Goal: Task Accomplishment & Management: Manage account settings

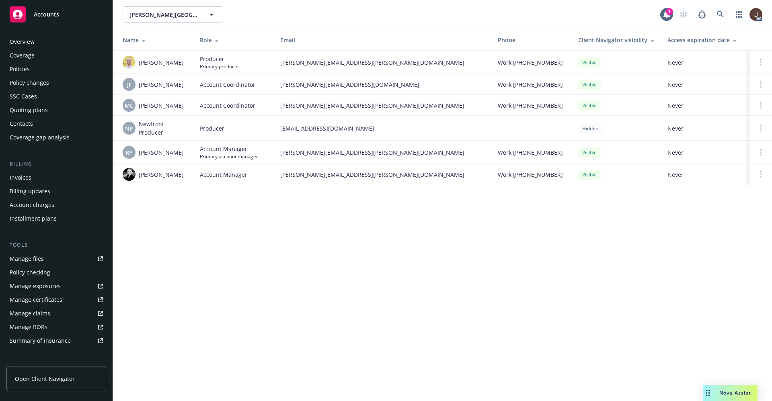
scroll to position [123, 0]
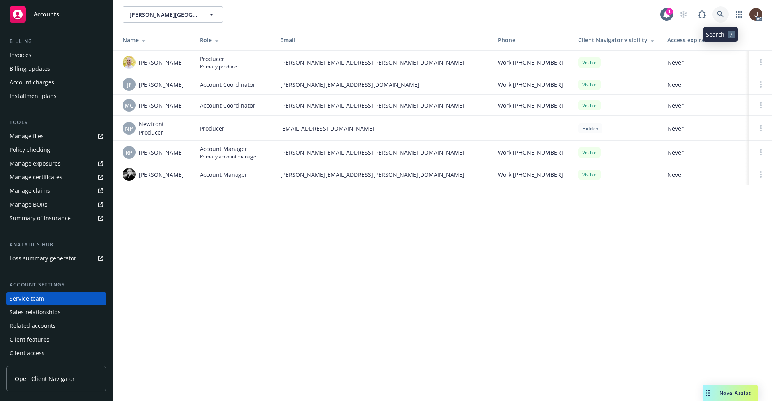
click at [723, 18] on link at bounding box center [720, 14] width 16 height 16
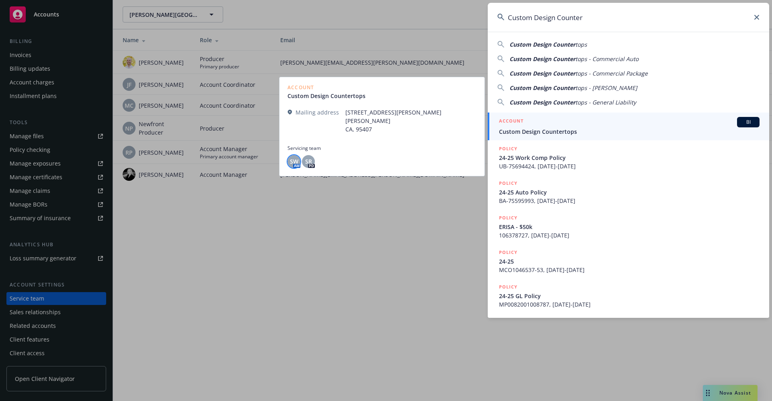
type input "Custom Design Counter"
click at [290, 157] on span "SW" at bounding box center [294, 161] width 8 height 8
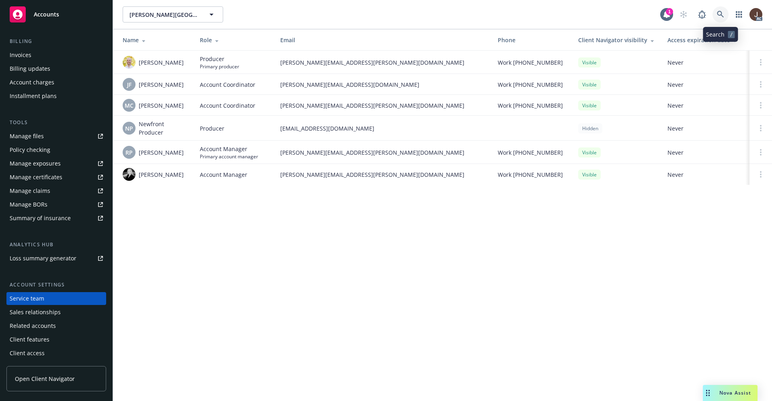
click at [723, 12] on icon at bounding box center [719, 14] width 7 height 7
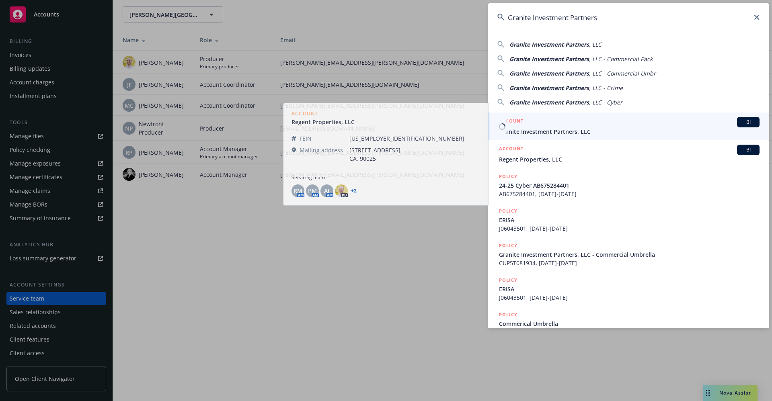
type input "Granite Investment Partners"
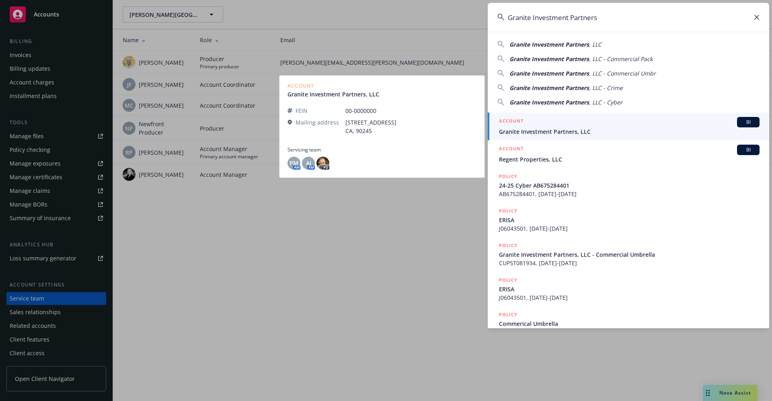
click at [538, 135] on span "Granite Investment Partners, LLC" at bounding box center [629, 131] width 260 height 8
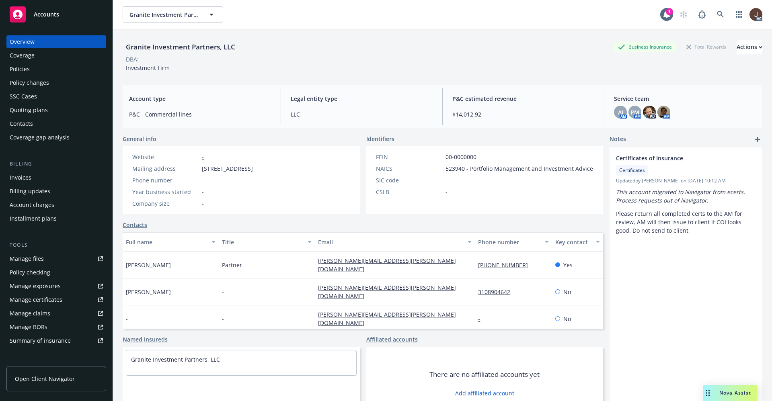
click at [23, 263] on div "Manage files" at bounding box center [27, 258] width 34 height 13
click at [19, 72] on div "Policies" at bounding box center [20, 69] width 20 height 13
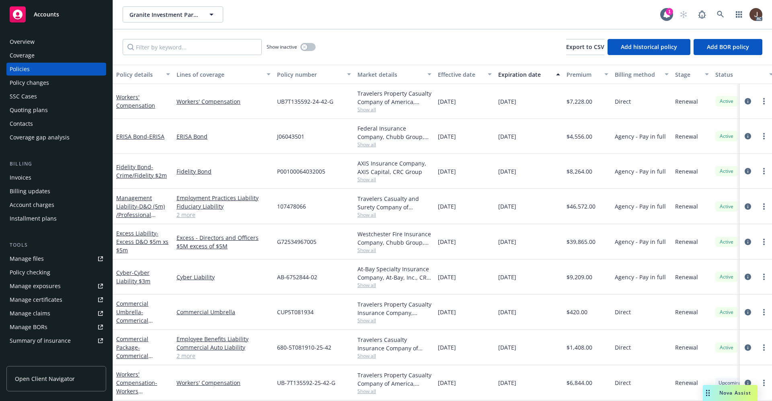
scroll to position [0, 126]
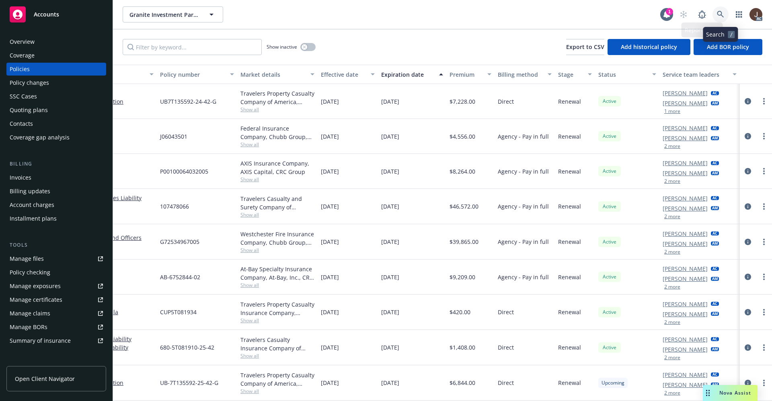
click at [723, 16] on icon at bounding box center [719, 14] width 7 height 7
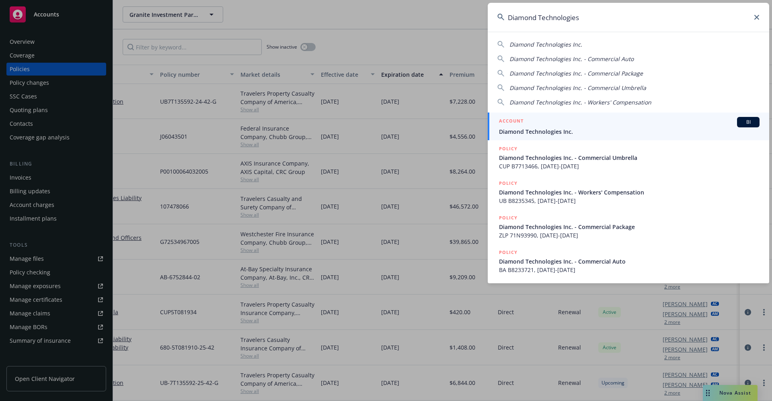
type input "Diamond Technologies"
click at [538, 127] on span "Diamond Technologies Inc." at bounding box center [629, 131] width 260 height 8
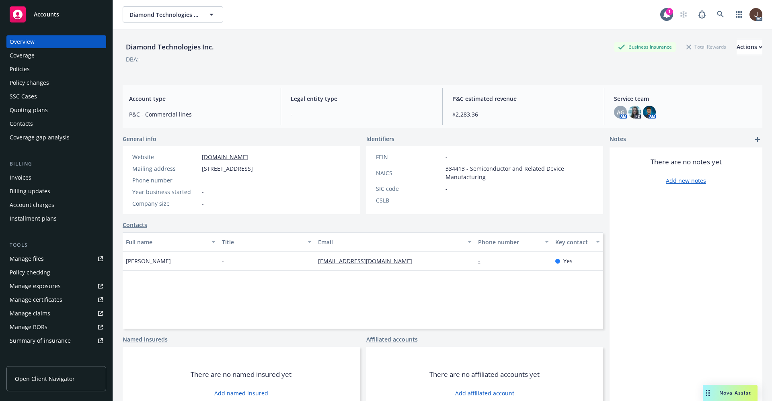
click at [19, 262] on div "Manage files" at bounding box center [27, 258] width 34 height 13
click at [14, 68] on div "Policies" at bounding box center [20, 69] width 20 height 13
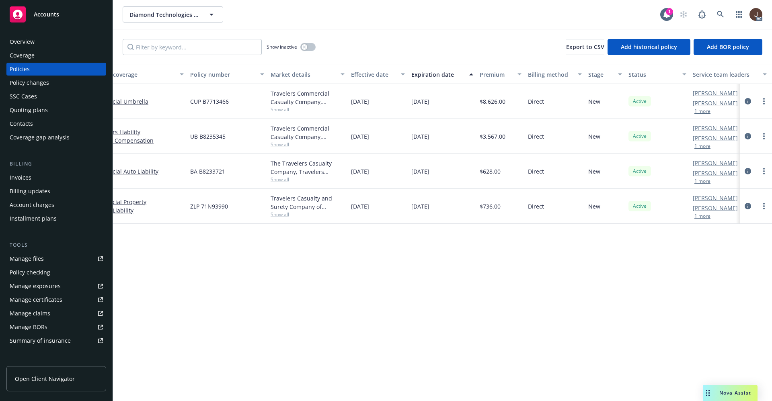
scroll to position [0, 117]
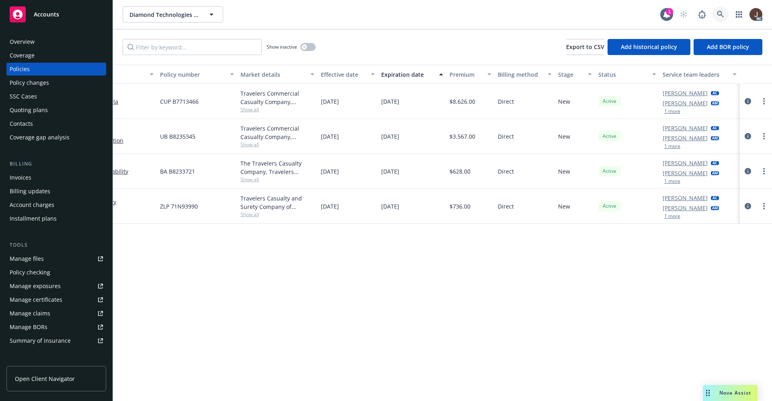
click at [718, 12] on icon at bounding box center [719, 14] width 7 height 7
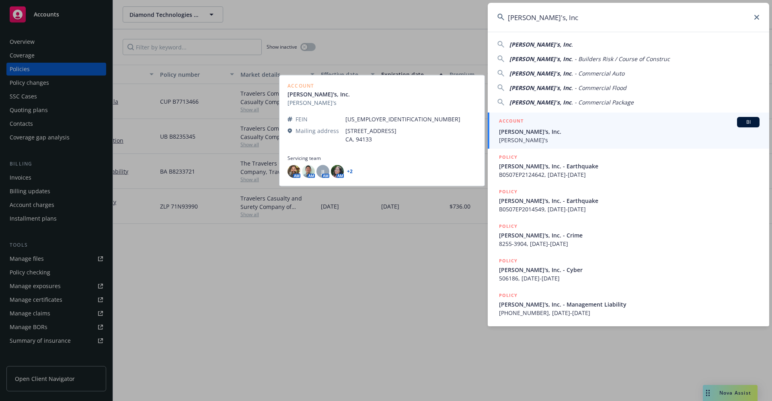
type input "Rothy's, Inc"
click at [523, 130] on span "Rothy's, Inc." at bounding box center [629, 131] width 260 height 8
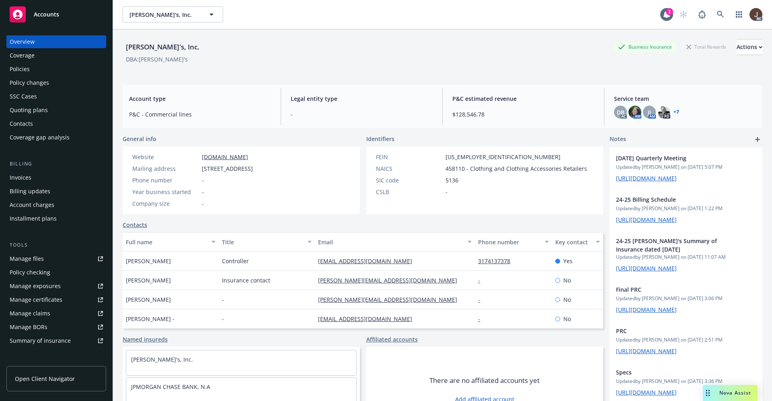
click at [16, 68] on div "Policies" at bounding box center [20, 69] width 20 height 13
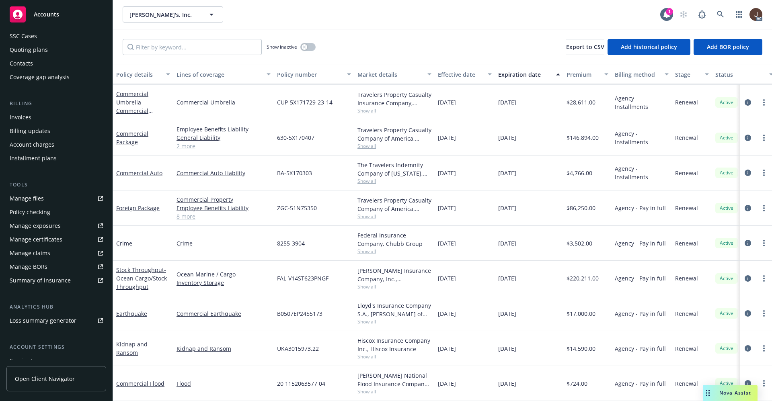
scroll to position [123, 0]
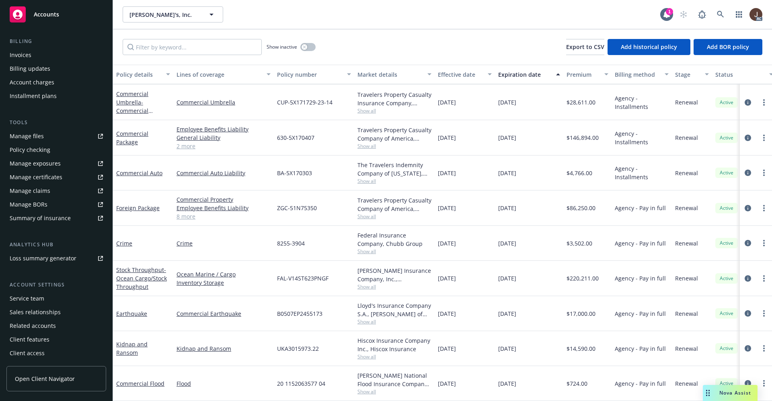
click at [28, 301] on div "Service team" at bounding box center [27, 298] width 35 height 13
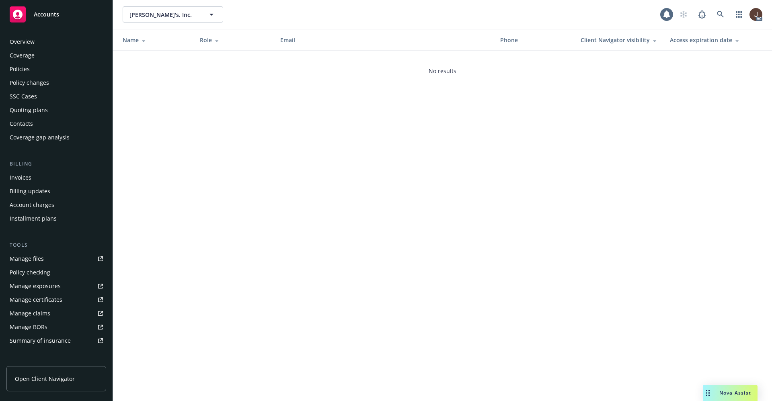
scroll to position [123, 0]
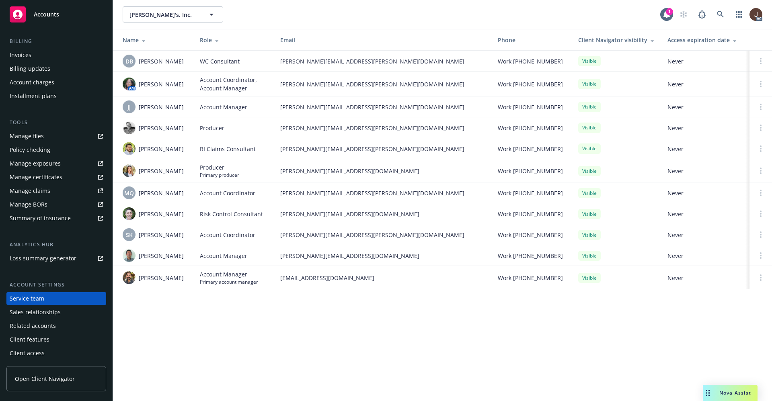
click at [17, 135] on div "Manage files" at bounding box center [27, 136] width 34 height 13
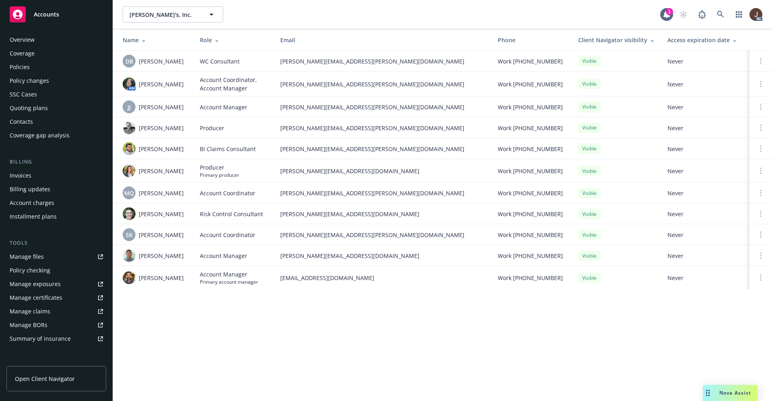
scroll to position [0, 0]
click at [18, 70] on div "Policies" at bounding box center [20, 69] width 20 height 13
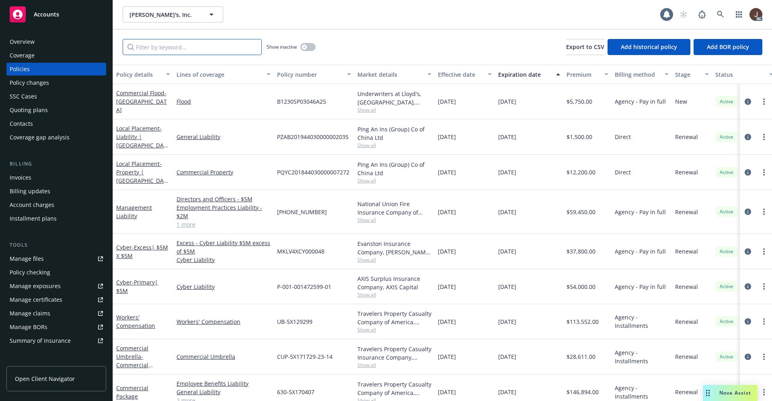
click at [158, 49] on input "Filter by keyword..." at bounding box center [192, 47] width 139 height 16
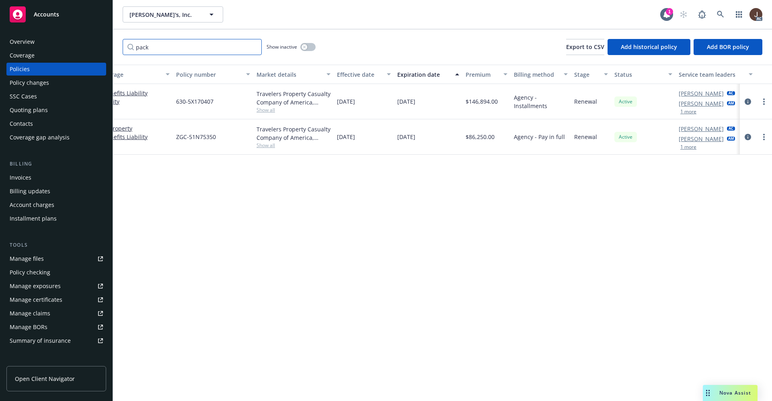
scroll to position [0, 117]
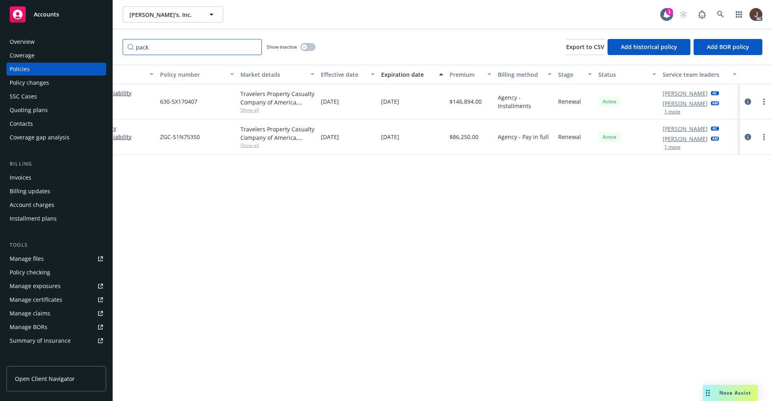
type input "pack"
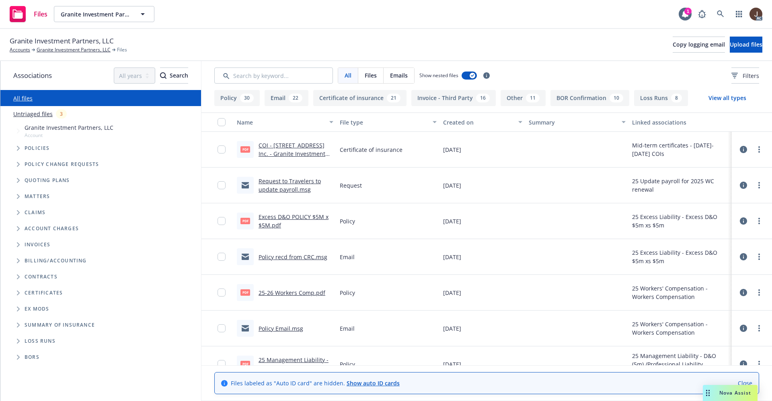
scroll to position [121, 0]
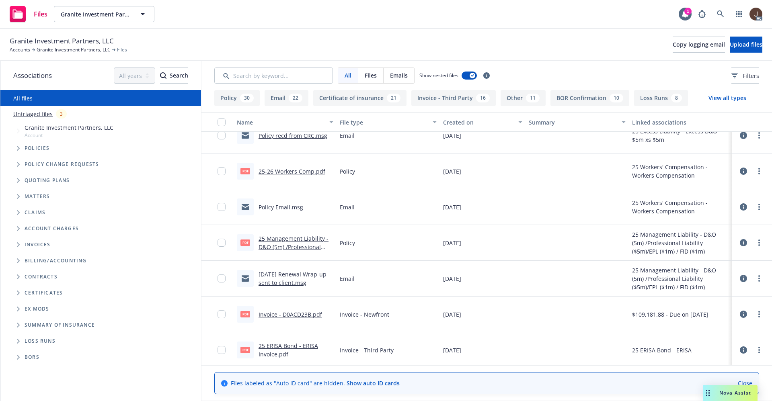
click at [33, 112] on link "Untriaged files" at bounding box center [32, 114] width 39 height 8
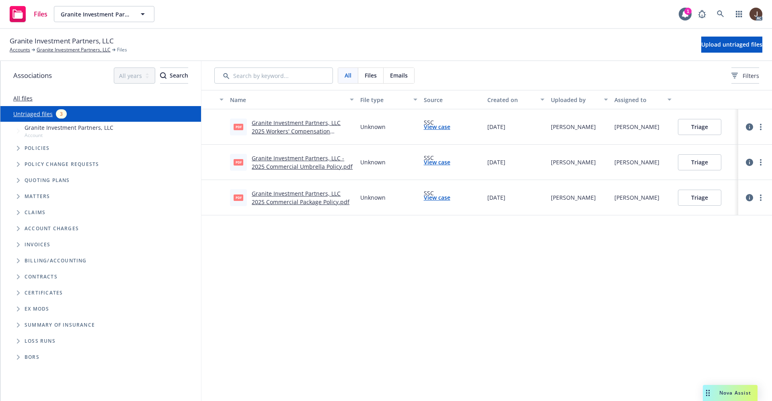
click at [311, 263] on div "Name File type Source Created on Uploaded by Assigned to pdf Granite Investment…" at bounding box center [486, 245] width 570 height 311
click at [311, 124] on link "Granite Investment Partners, LLC 2025 Workers' Compensation policy.pdf" at bounding box center [296, 131] width 89 height 25
click at [734, 45] on span "Upload untriaged files" at bounding box center [731, 45] width 61 height 8
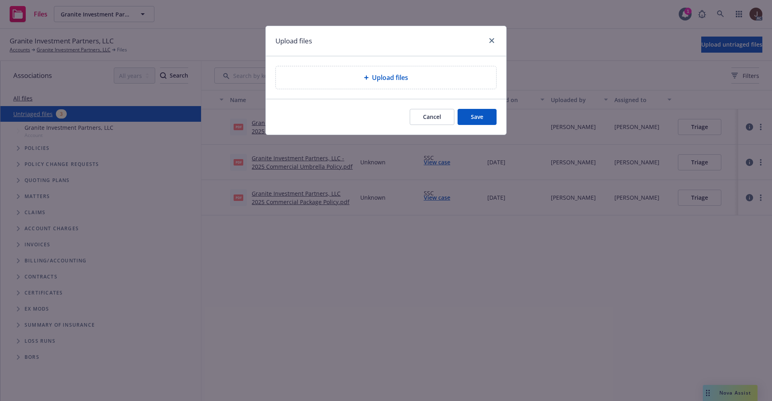
click at [386, 78] on span "Upload files" at bounding box center [390, 78] width 36 height 10
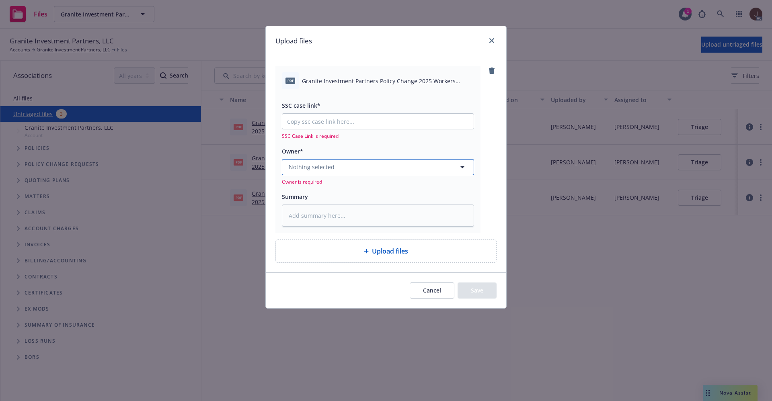
click at [330, 170] on span "Nothing selected" at bounding box center [312, 167] width 46 height 8
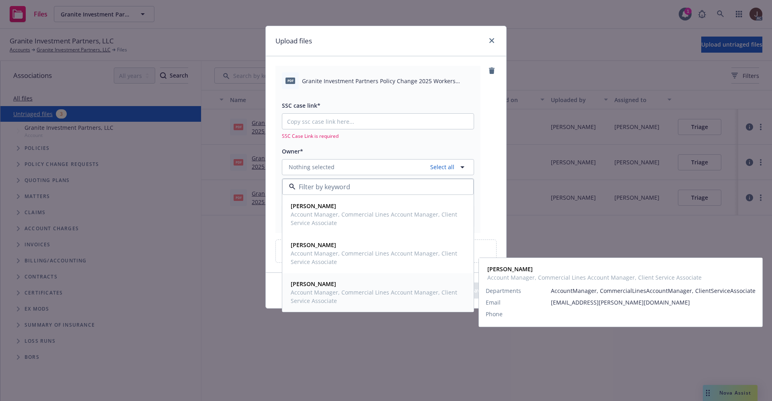
click at [315, 284] on strong "Santosh Dongol" at bounding box center [313, 284] width 45 height 8
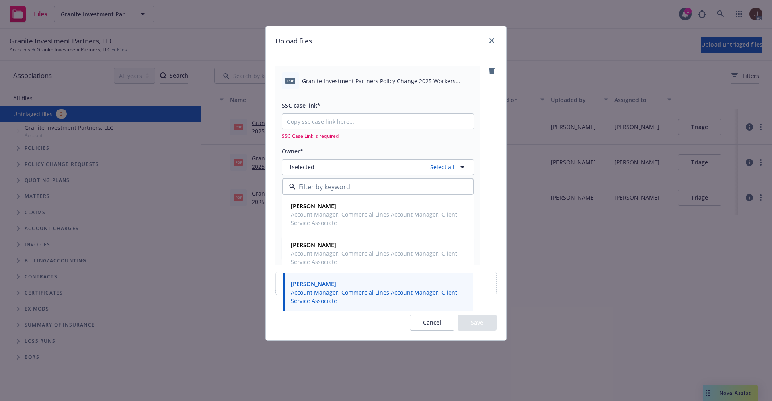
click at [487, 135] on div "pdf Granite Investment Partners Policy Change 2025 Workers Compensation.pdf SSC…" at bounding box center [385, 165] width 221 height 199
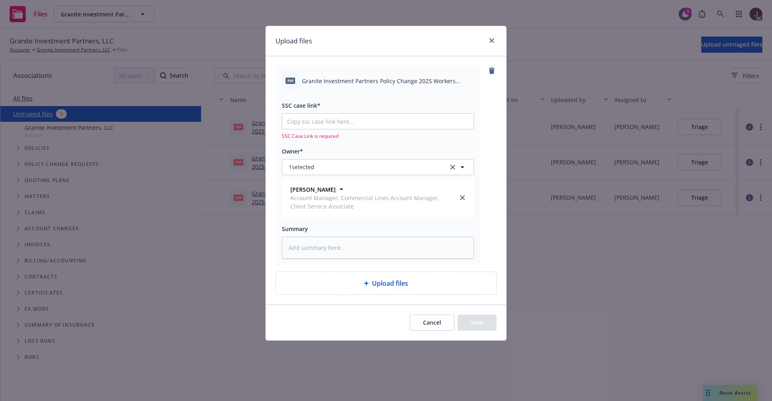
type textarea "x"
click at [346, 82] on span "Granite Investment Partners Policy Change 2025 Workers Compensation.pdf" at bounding box center [388, 81] width 172 height 8
copy div "Granite Investment Partners Policy Change 2025 Workers Compensation.pdf"
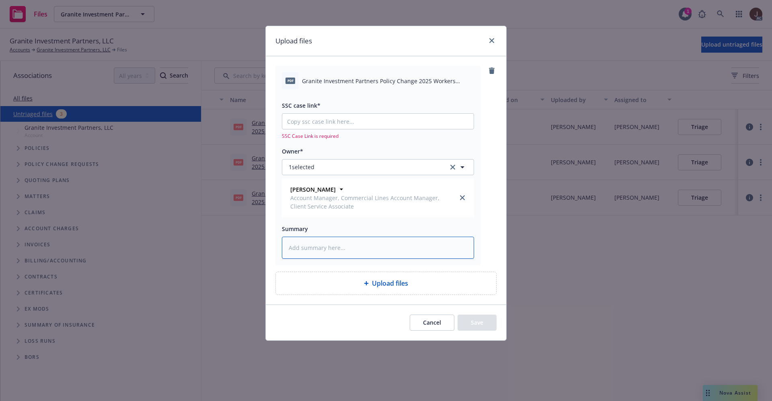
click at [328, 246] on textarea at bounding box center [378, 248] width 192 height 22
paste textarea "Granite Investment Partners Policy Change 2025 Workers Compensation.pdf"
type textarea "Granite Investment Partners Policy Change 2025 Workers Compensation.pdf"
type textarea "x"
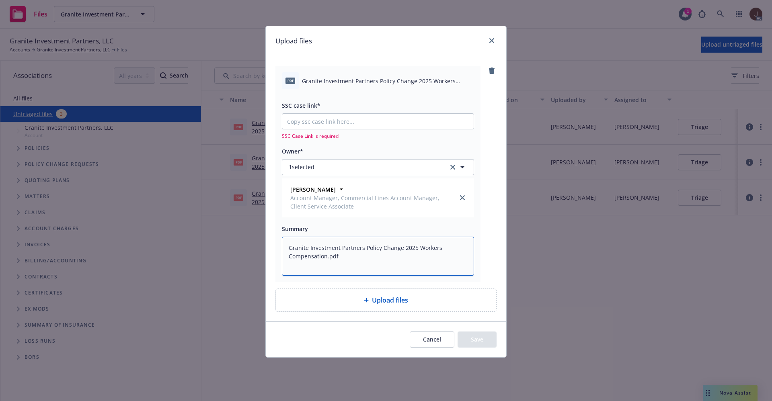
type textarea "Granite Investment Partners Policy Change 2025 Workers Compensation.pdf"
click at [315, 130] on div "SSC Case Link is required" at bounding box center [378, 126] width 192 height 26
click at [313, 125] on input "SSC case link*" at bounding box center [377, 121] width 191 height 15
paste input "https://newfront-ssc.lightning.force.com/lightning/r/Case/500Vz00000SHNY2IAP/vi…"
type textarea "x"
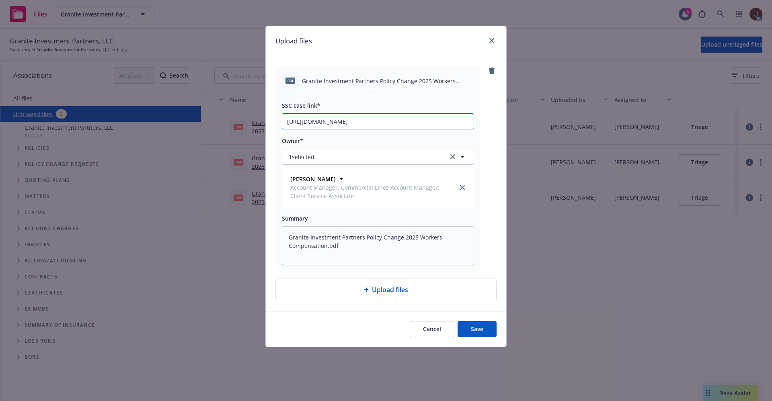
scroll to position [0, 41]
type input "https://newfront-ssc.lightning.force.com/lightning/r/Case/500Vz00000SHNY2IAP/vi…"
click at [493, 135] on div "pdf Granite Investment Partners Policy Change 2025 Workers Compensation.pdf SSC…" at bounding box center [385, 169] width 221 height 206
click at [478, 330] on button "Save" at bounding box center [476, 329] width 39 height 16
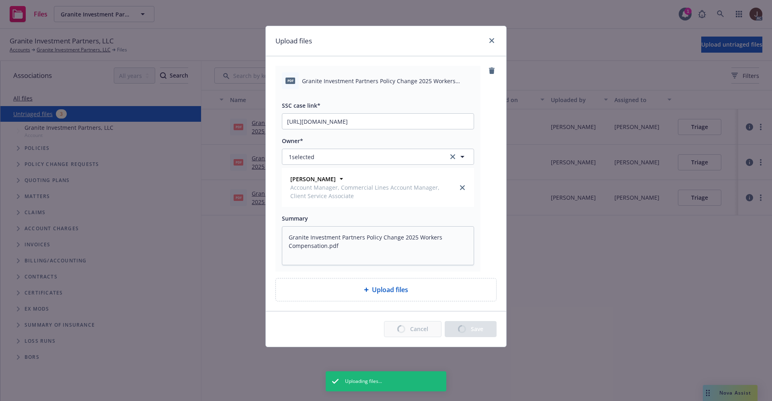
type textarea "x"
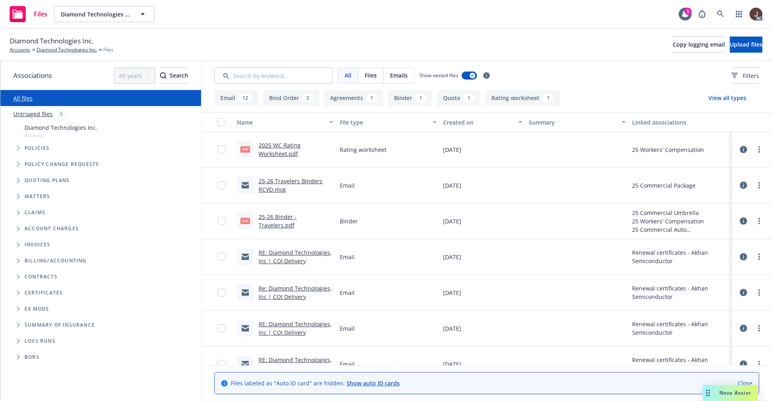
click at [35, 117] on link "Untriaged files" at bounding box center [32, 114] width 39 height 8
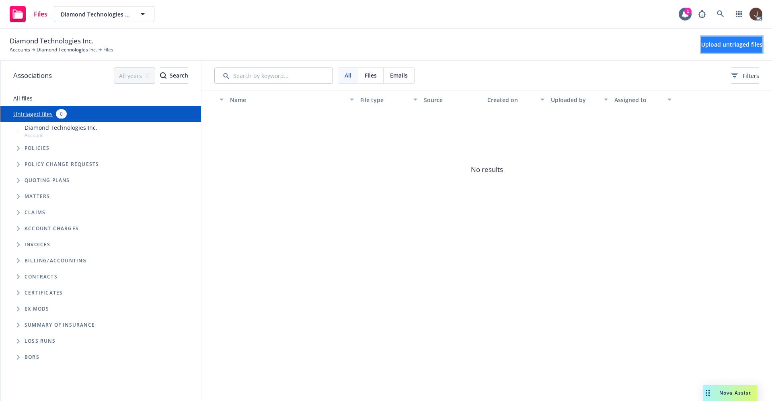
click at [718, 44] on span "Upload untriaged files" at bounding box center [731, 45] width 61 height 8
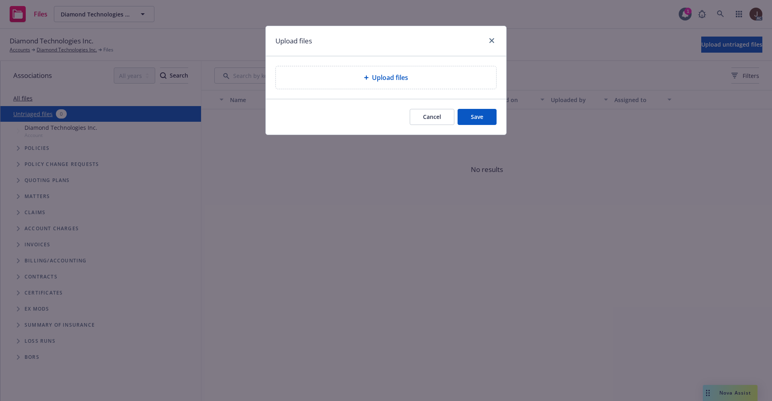
click at [386, 80] on span "Upload files" at bounding box center [390, 78] width 36 height 10
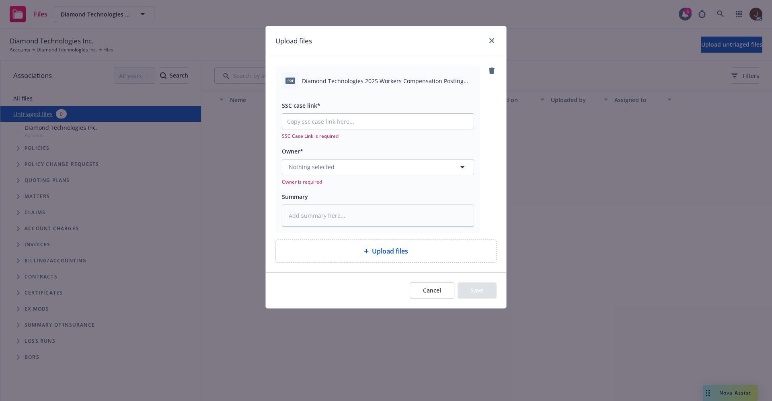
click at [347, 80] on span "Diamond Technologies 2025 Workers Compensation Posting Notices.pdf" at bounding box center [388, 81] width 172 height 8
copy div "Diamond Technologies 2025 Workers Compensation Posting Notices.pdf"
click at [320, 213] on textarea at bounding box center [378, 216] width 192 height 22
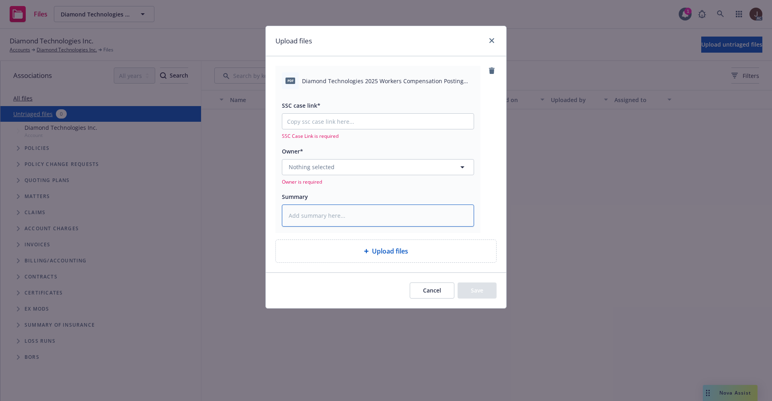
paste textarea "Diamond Technologies 2025 Workers Compensation Posting Notices.pdf"
type textarea "x"
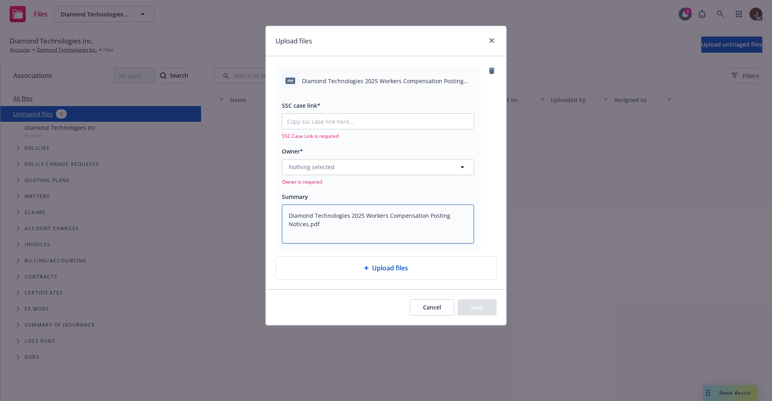
type textarea "Diamond Technologies 2025 Workers Compensation Posting Notices.pdf"
click at [484, 180] on div "pdf Diamond Technologies 2025 Workers Compensation Posting Notices.pdf SSC case…" at bounding box center [385, 158] width 221 height 184
click at [320, 118] on input "SSC case link*" at bounding box center [377, 121] width 191 height 15
paste input "https://newfront-ssc.lightning.force.com/lightning/r/Case/500Vz00000SHD5lIAH/vi…"
type textarea "x"
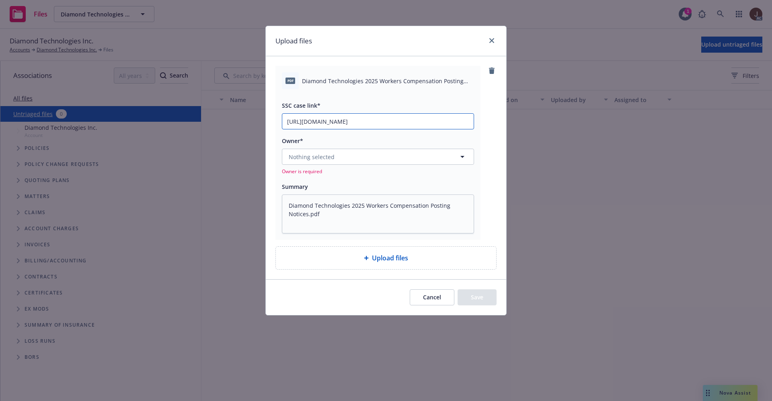
scroll to position [0, 40]
type input "https://newfront-ssc.lightning.force.com/lightning/r/Case/500Vz00000SHD5lIAH/vi…"
click at [482, 133] on div "pdf Diamond Technologies 2025 Workers Compensation Posting Notices.pdf SSC case…" at bounding box center [385, 153] width 221 height 174
click at [324, 161] on span "Nothing selected" at bounding box center [312, 157] width 46 height 8
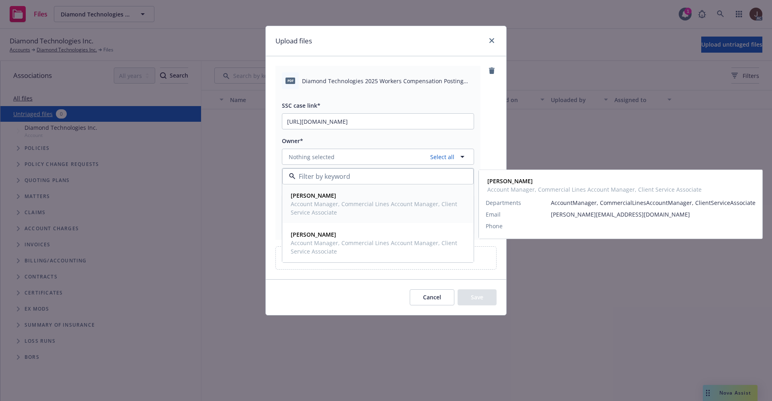
click at [320, 198] on strong "Anna Guard" at bounding box center [313, 196] width 45 height 8
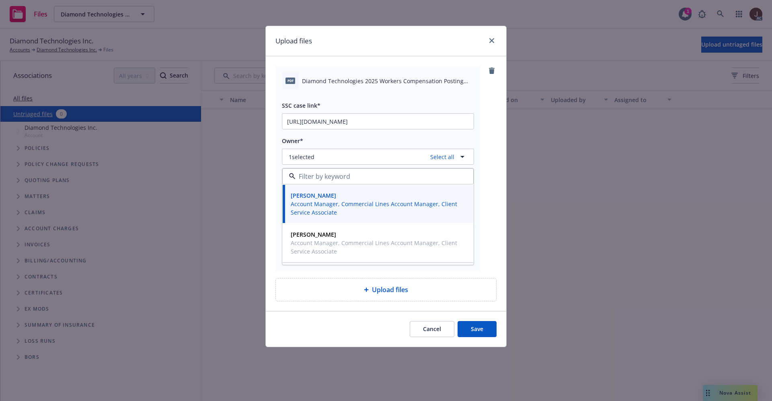
click at [494, 119] on div "pdf Diamond Technologies 2025 Workers Compensation Posting Notices.pdf SSC case…" at bounding box center [385, 169] width 221 height 206
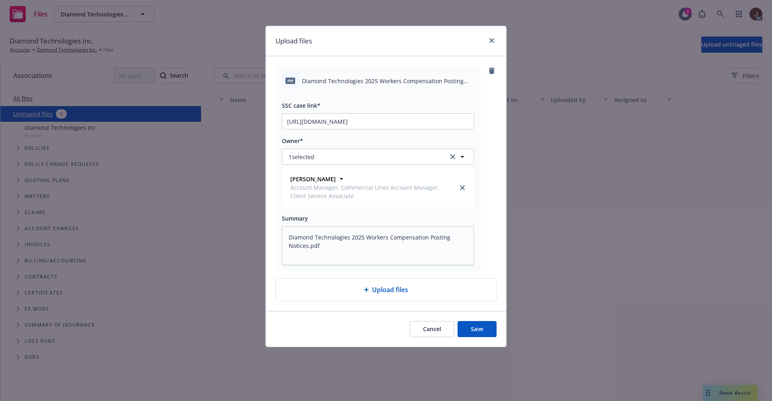
click at [480, 327] on button "Save" at bounding box center [476, 329] width 39 height 16
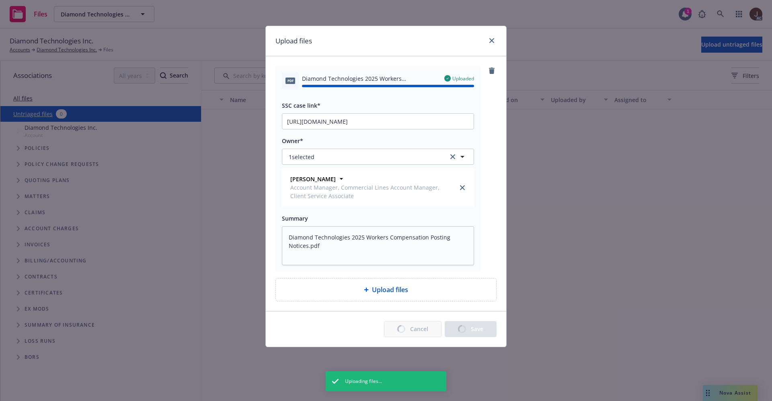
type textarea "x"
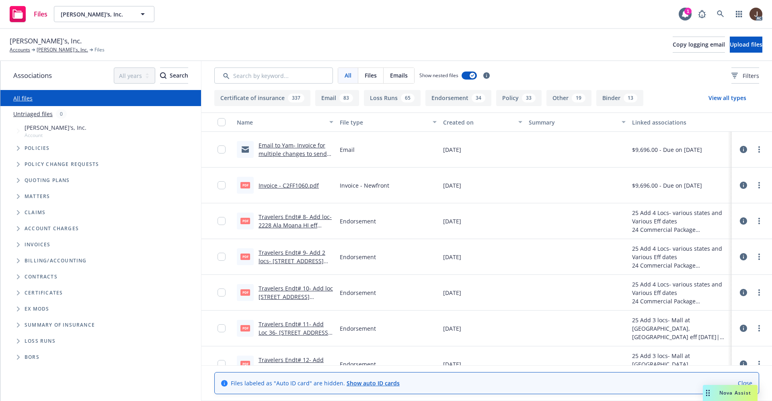
click at [27, 111] on link "Untriaged files" at bounding box center [32, 114] width 39 height 8
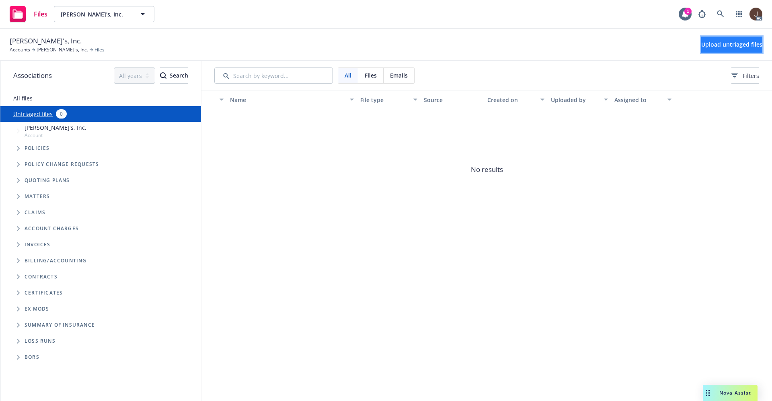
click at [724, 41] on span "Upload untriaged files" at bounding box center [731, 45] width 61 height 8
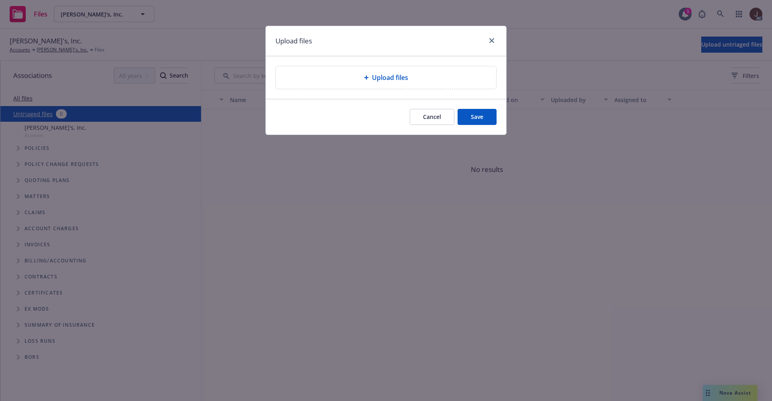
click at [378, 85] on div "Upload files" at bounding box center [386, 77] width 220 height 23
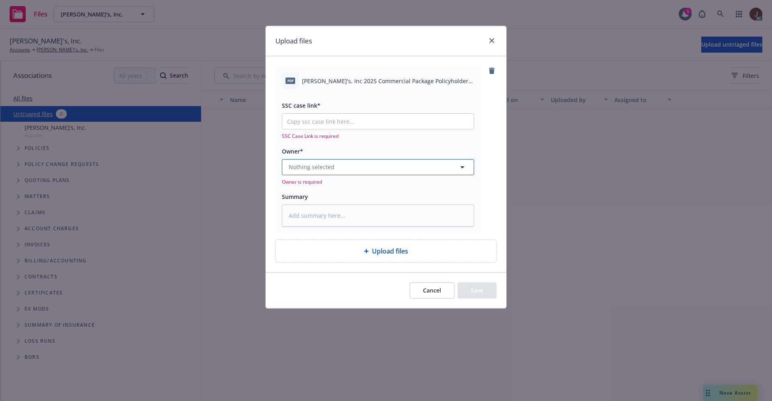
click at [318, 160] on button "Nothing selected" at bounding box center [378, 167] width 192 height 16
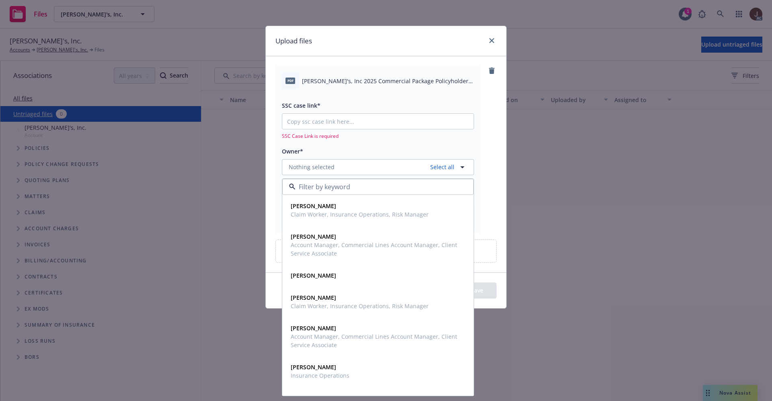
click at [486, 131] on div "pdf Rothy's, Inc 2025 Commercial Package Policyholder Notice.pdf SSC case link*…" at bounding box center [385, 149] width 221 height 167
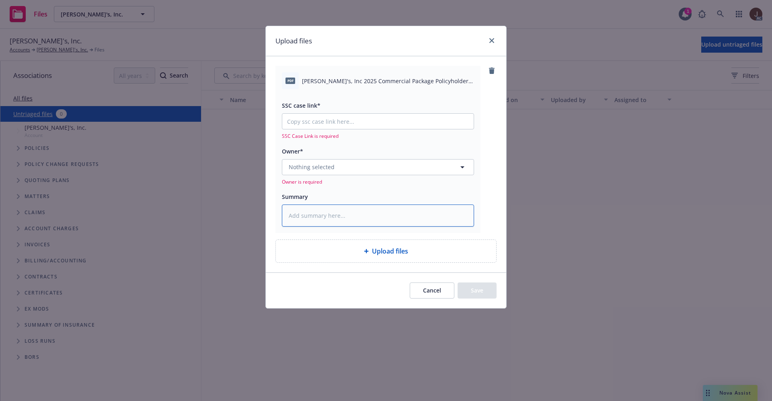
click at [311, 214] on textarea at bounding box center [378, 216] width 192 height 22
paste textarea "Rothy's, Inc 2025 Commercial Package Policyholder Notice"
type textarea "Rothy's, Inc 2025 Commercial Package Policyholder Notice"
type textarea "x"
type textarea "Rothy's, Inc 2025 Commercial Package Policyholder Notice"
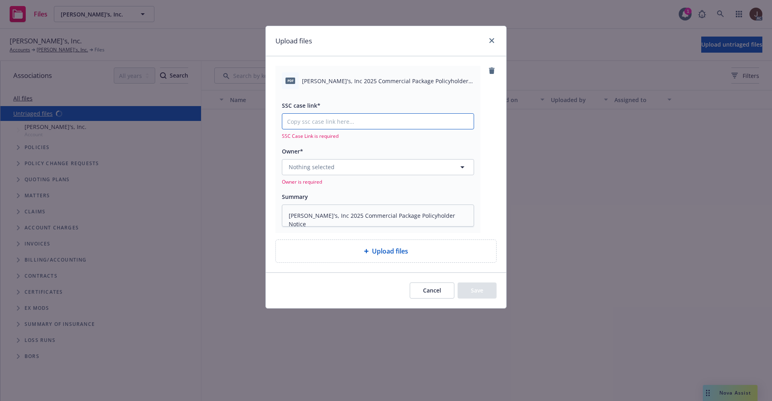
click at [317, 121] on input "SSC case link*" at bounding box center [377, 121] width 191 height 15
paste input "https://newfront-ssc.lightning.force.com/lightning/r/Case/500Vz00000SHQXYIA5/vi…"
type textarea "x"
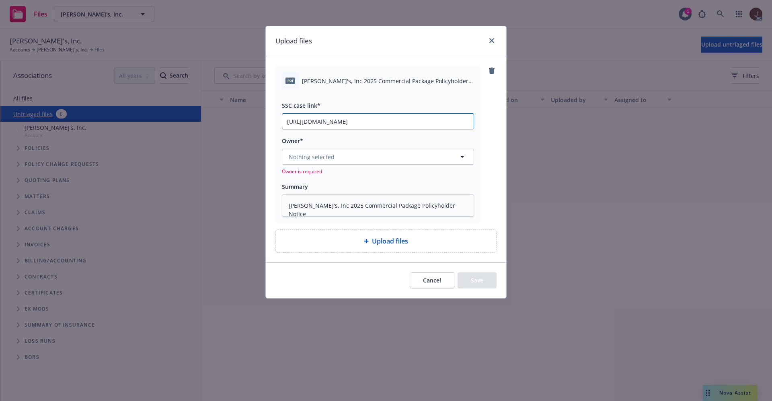
scroll to position [0, 41]
type input "https://newfront-ssc.lightning.force.com/lightning/r/Case/500Vz00000SHQXYIA5/vi…"
click at [493, 130] on div "pdf Rothy's, Inc 2025 Commercial Package Policyholder Notice.pdf SSC case link*…" at bounding box center [385, 144] width 221 height 157
click at [340, 158] on button "Nothing selected" at bounding box center [378, 157] width 192 height 16
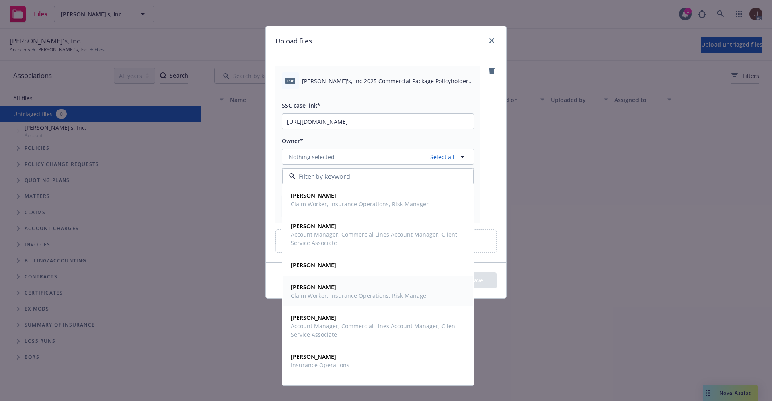
scroll to position [108, 0]
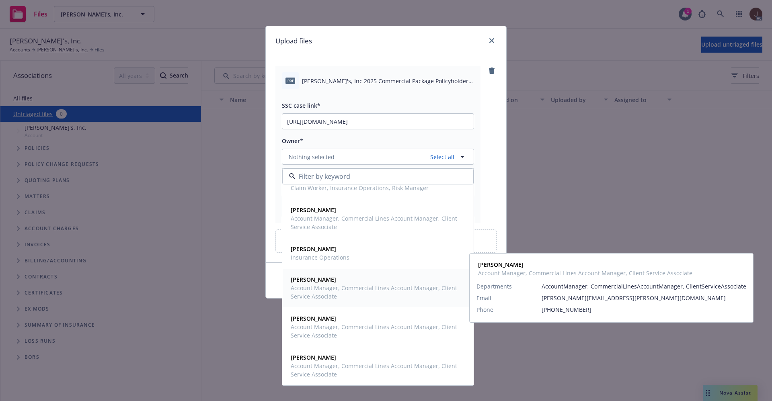
click at [342, 279] on span "Stephanie Koelle" at bounding box center [377, 279] width 173 height 8
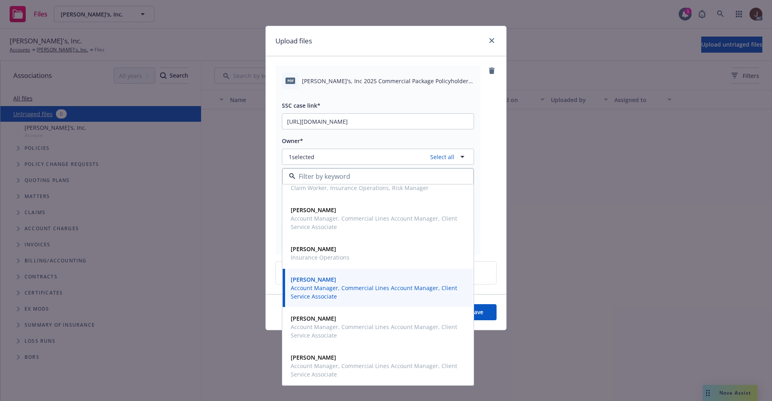
click at [485, 121] on div "pdf Rothy's, Inc 2025 Commercial Package Policyholder Notice.pdf SSC case link*…" at bounding box center [385, 160] width 221 height 189
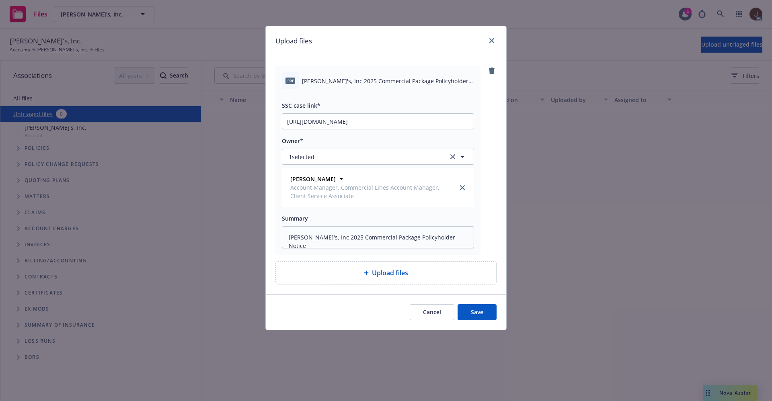
click at [479, 311] on button "Save" at bounding box center [476, 312] width 39 height 16
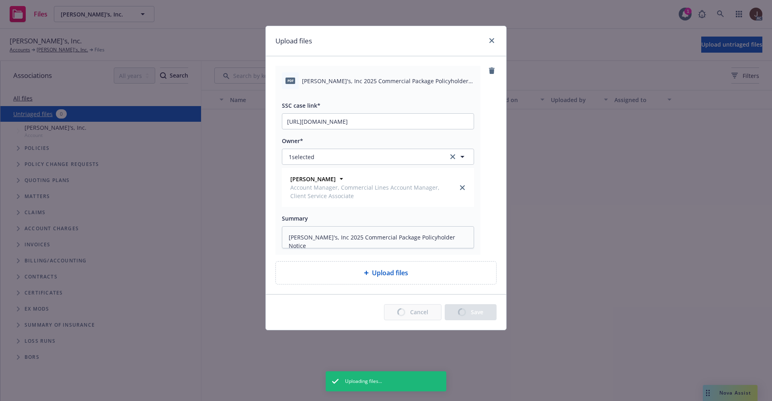
type textarea "x"
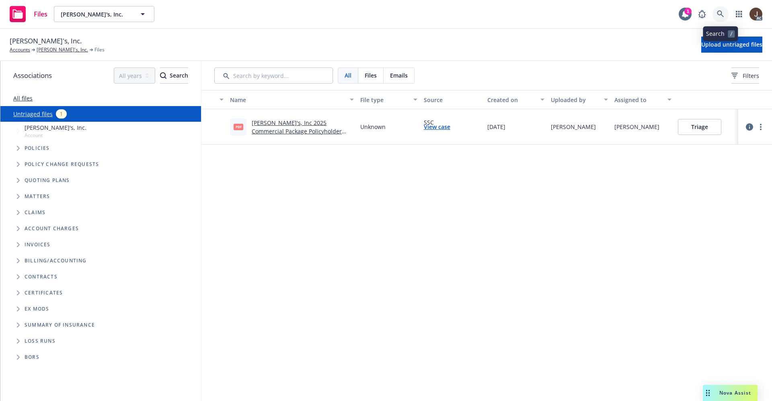
click at [720, 17] on icon at bounding box center [719, 13] width 7 height 7
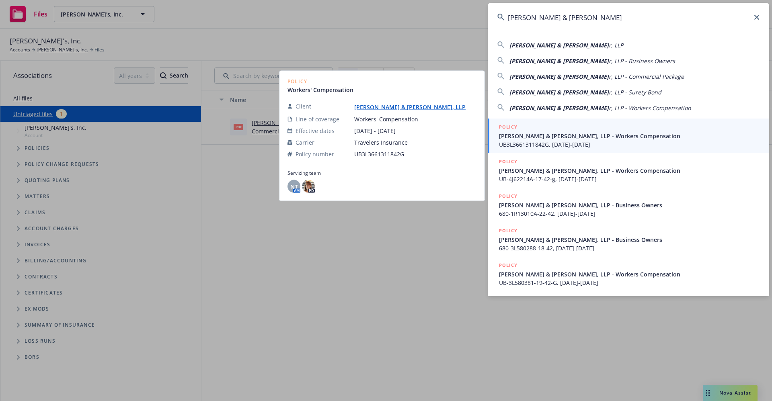
type input "Lindborg & Mazo"
click at [382, 105] on link "[PERSON_NAME] & [PERSON_NAME], LLP" at bounding box center [413, 107] width 118 height 8
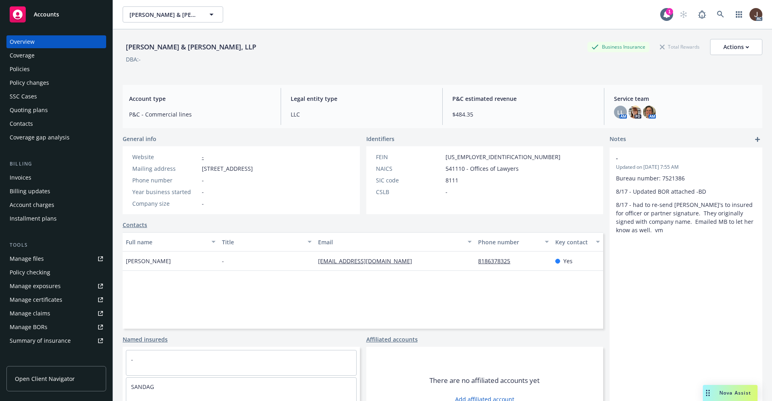
click at [25, 260] on div "Manage files" at bounding box center [27, 258] width 34 height 13
click at [24, 72] on div "Policies" at bounding box center [20, 69] width 20 height 13
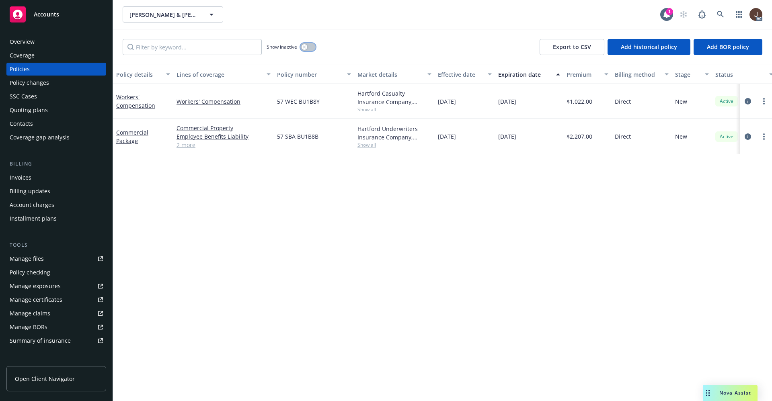
click at [310, 45] on button "button" at bounding box center [307, 47] width 15 height 8
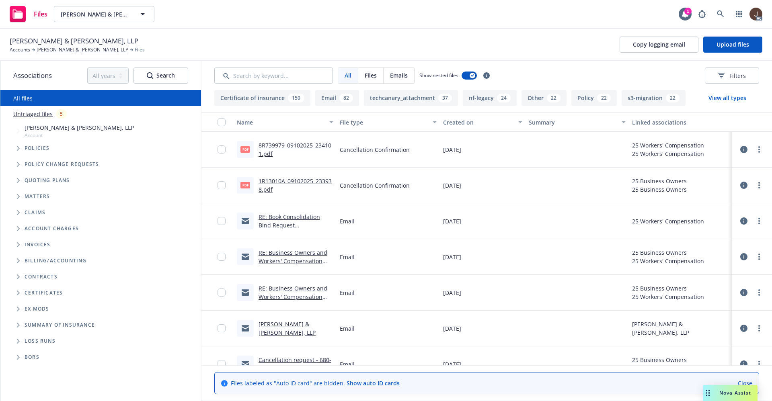
click at [35, 113] on link "Untriaged files" at bounding box center [32, 114] width 39 height 8
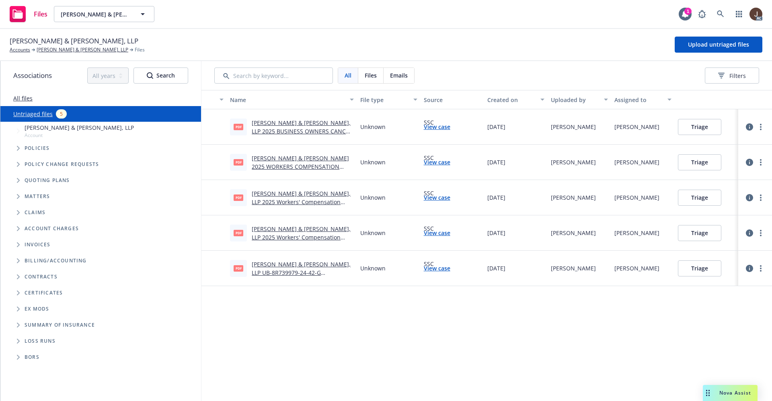
click at [317, 312] on div "Name File type Source Created on Uploaded by Assigned to pdf [PERSON_NAME] & [P…" at bounding box center [486, 245] width 570 height 311
click at [713, 46] on span "Upload untriaged files" at bounding box center [718, 45] width 61 height 8
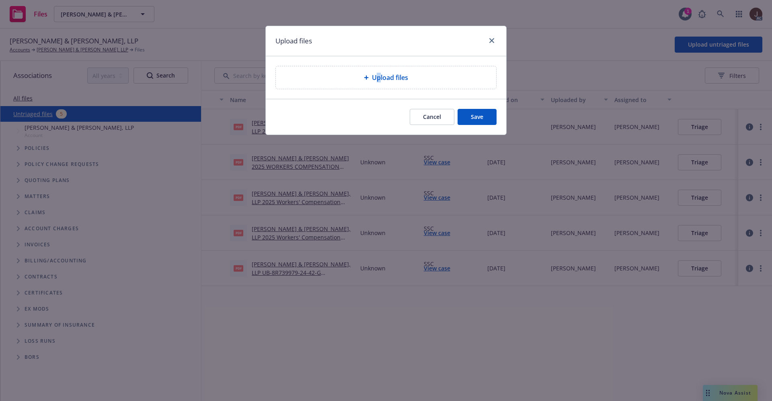
click at [378, 79] on span "Upload files" at bounding box center [390, 78] width 36 height 10
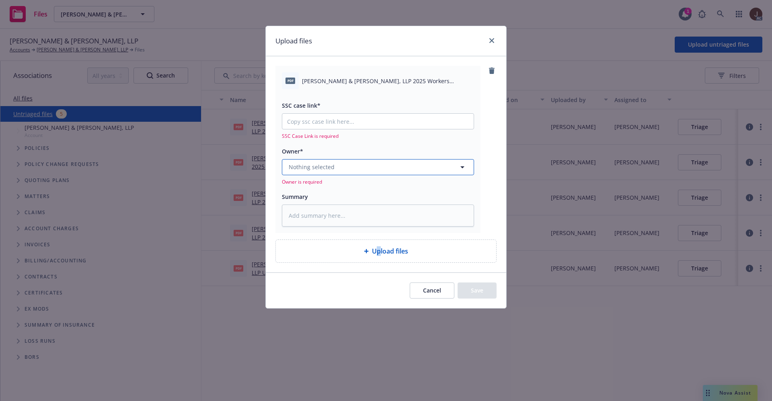
click at [332, 163] on span "Nothing selected" at bounding box center [312, 167] width 46 height 8
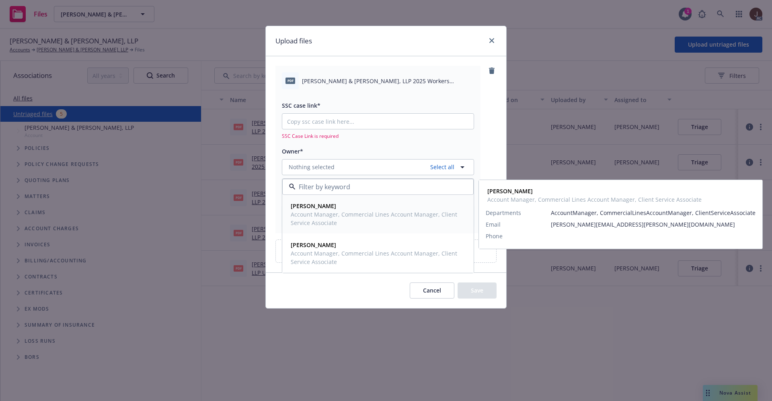
click at [325, 210] on span "[PERSON_NAME]" at bounding box center [377, 206] width 173 height 8
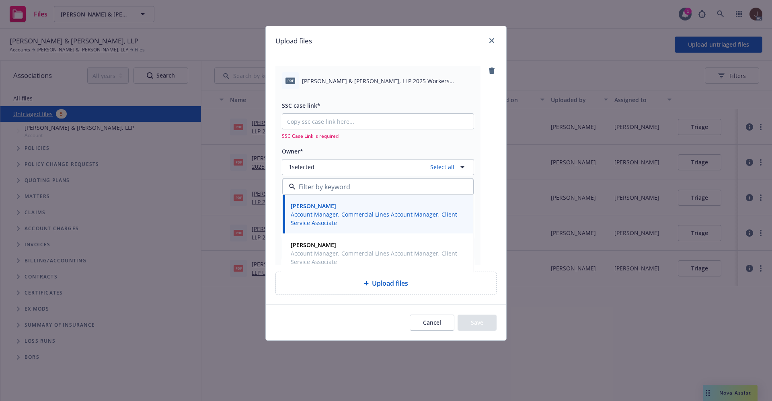
click at [490, 111] on div "pdf Lindborg & Mazor, LLP 2025 Workers Compensation Not Taken Transmittal .pdf …" at bounding box center [385, 165] width 221 height 199
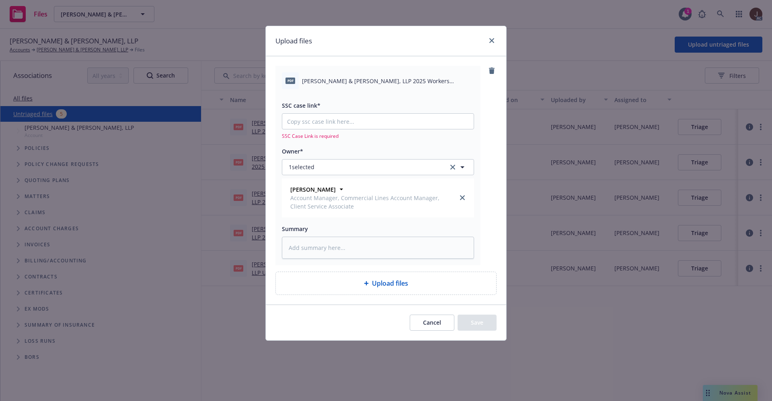
click at [367, 80] on span "Lindborg & Mazor, LLP 2025 Workers Compensation Not Taken Transmittal .pdf" at bounding box center [388, 81] width 172 height 8
copy div "Lindborg & Mazor, LLP 2025 Workers Compensation Not Taken Transmittal .pdf"
click at [308, 246] on textarea at bounding box center [378, 248] width 192 height 22
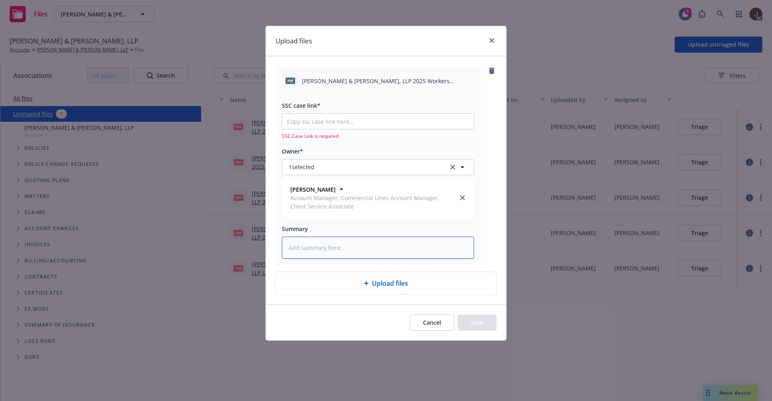
paste textarea "Lindborg & Mazor, LLP 2025 Workers Compensation Not Taken Transmittal .pdf"
type textarea "x"
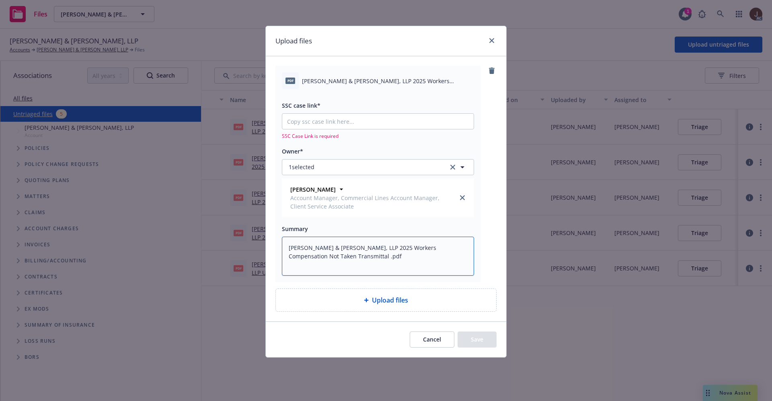
type textarea "Lindborg & Mazor, LLP 2025 Workers Compensation Not Taken Transmittal .pdf"
click at [318, 125] on input "SSC case link*" at bounding box center [377, 121] width 191 height 15
paste input "https://newfront-ssc.lightning.force.com/lightning/r/Case/500Vz00000SHTdUIAX/vi…"
type textarea "x"
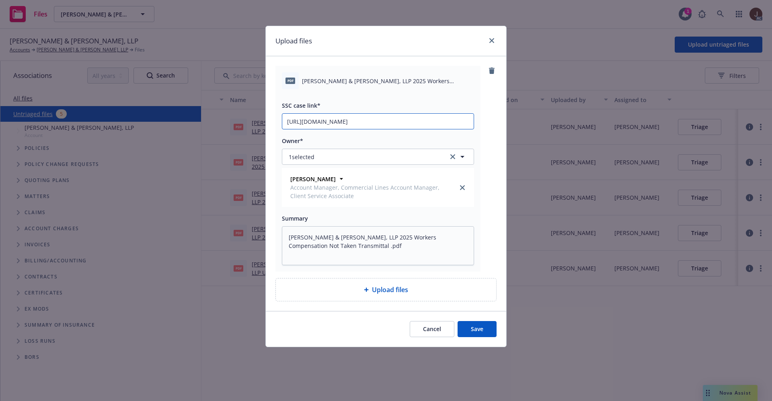
type input "https://newfront-ssc.lightning.force.com/lightning/r/Case/500Vz00000SHTdUIAX/vi…"
click at [473, 326] on button "Save" at bounding box center [476, 329] width 39 height 16
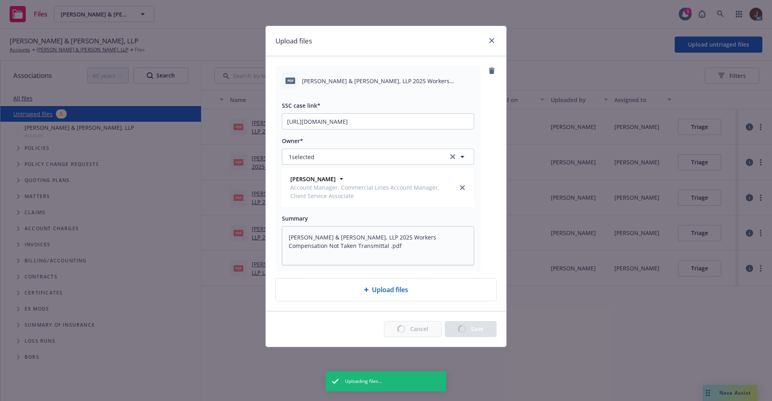
type textarea "x"
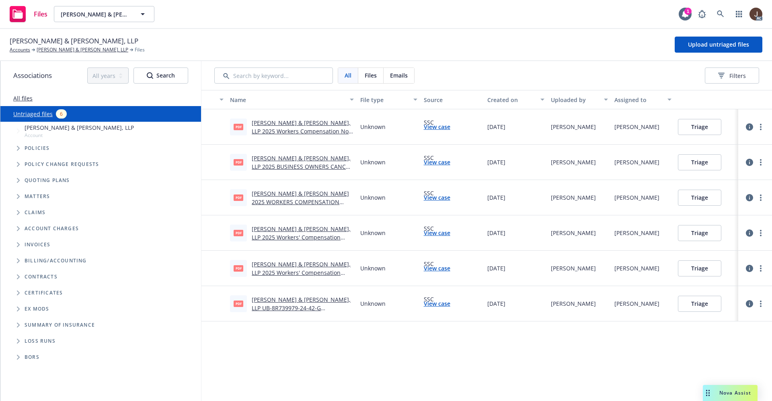
click at [352, 37] on div "Lindborg & Mazor, LLP Accounts Lindborg & Mazor, LLP Files Upload untriaged fil…" at bounding box center [386, 45] width 752 height 18
click at [722, 18] on link at bounding box center [720, 14] width 16 height 16
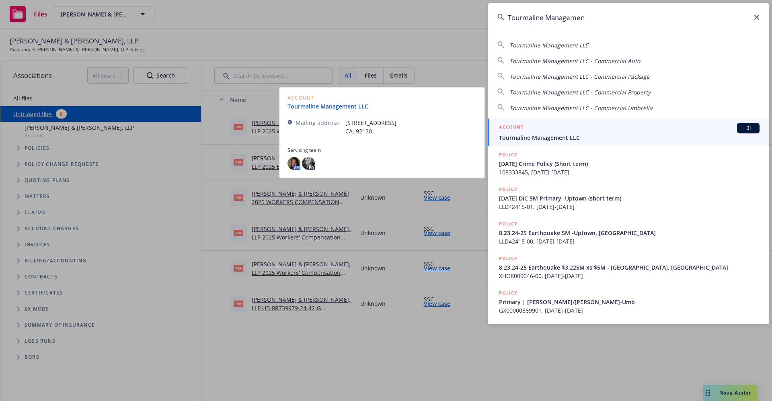
type input "Tourmaline Managemen"
click at [340, 109] on link "Tourmaline Management LLC" at bounding box center [330, 106] width 87 height 8
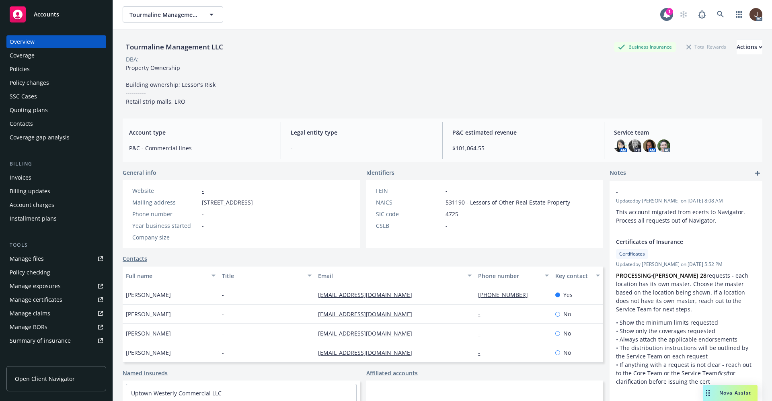
click at [16, 70] on div "Policies" at bounding box center [20, 69] width 20 height 13
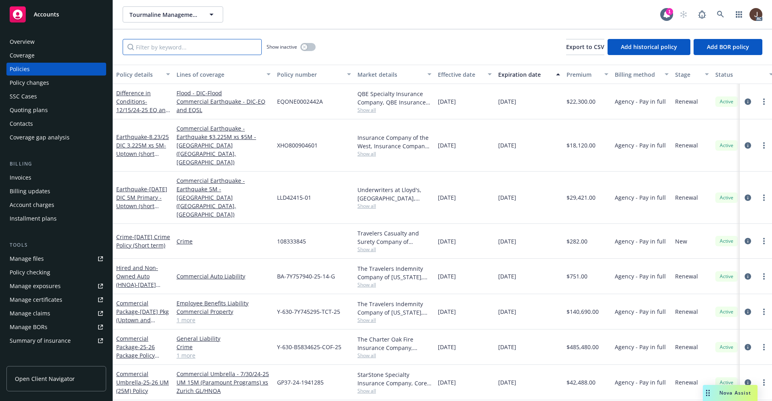
click at [158, 48] on input "Filter by keyword..." at bounding box center [192, 47] width 139 height 16
click at [33, 261] on div "Manage files" at bounding box center [27, 258] width 34 height 13
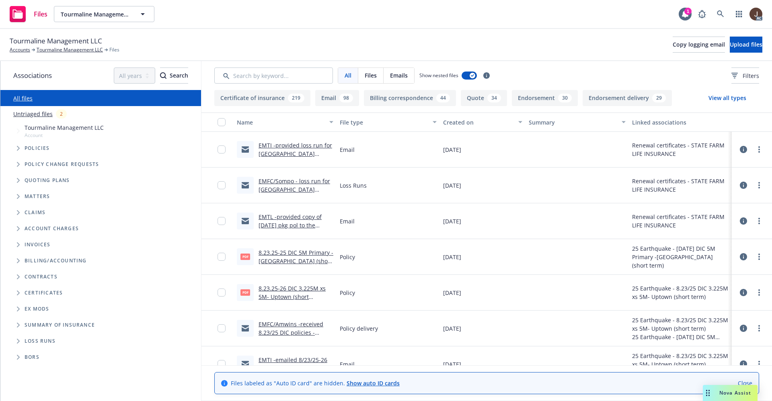
scroll to position [60, 0]
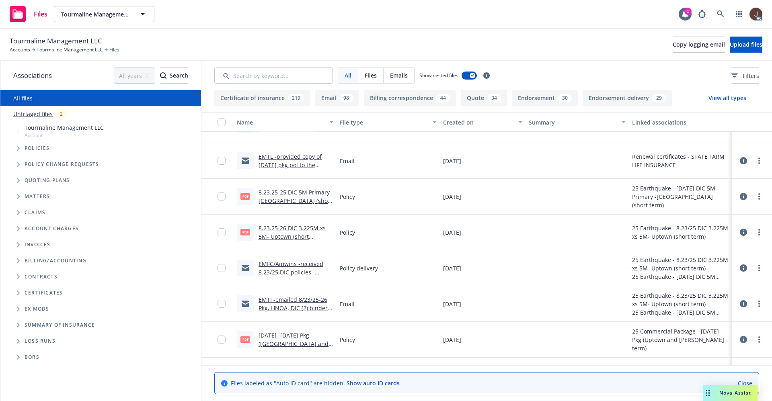
click at [33, 105] on div "All files" at bounding box center [100, 98] width 201 height 16
click at [39, 111] on link "Untriaged files" at bounding box center [32, 114] width 39 height 8
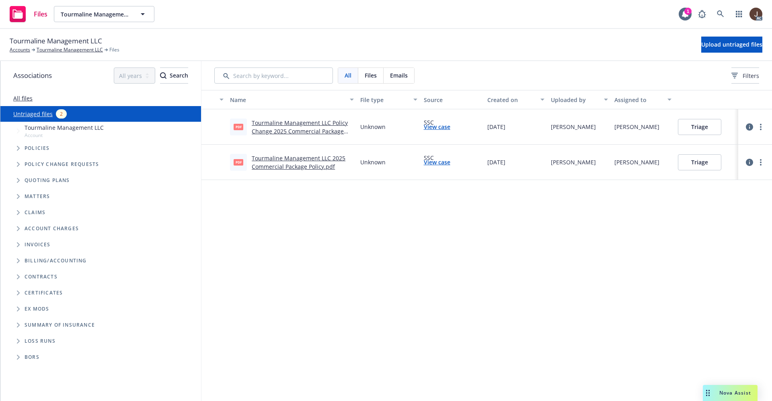
click at [381, 240] on div "Name File type Source Created on Uploaded by Assigned to pdf Tourmaline Managem…" at bounding box center [486, 245] width 570 height 311
click at [717, 45] on span "Upload untriaged files" at bounding box center [731, 45] width 61 height 8
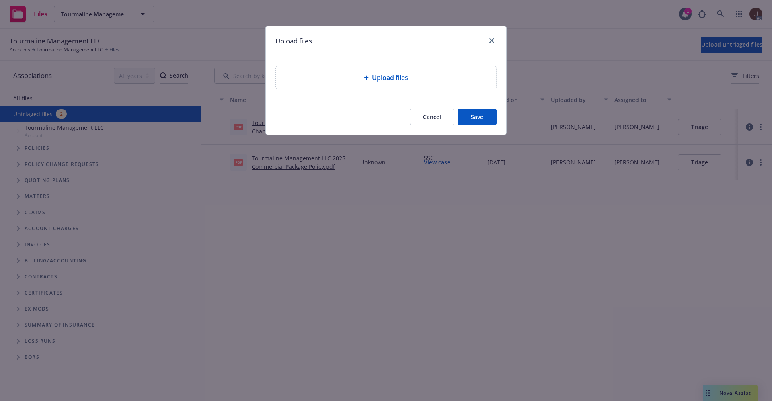
click at [390, 78] on span "Upload files" at bounding box center [390, 78] width 36 height 10
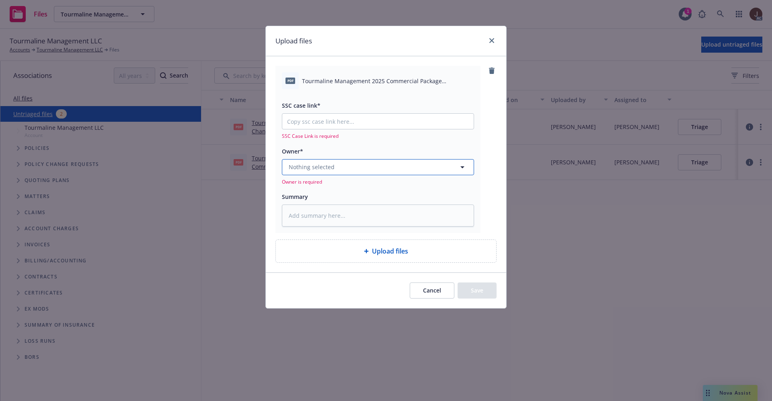
click at [375, 164] on button "Nothing selected" at bounding box center [378, 167] width 192 height 16
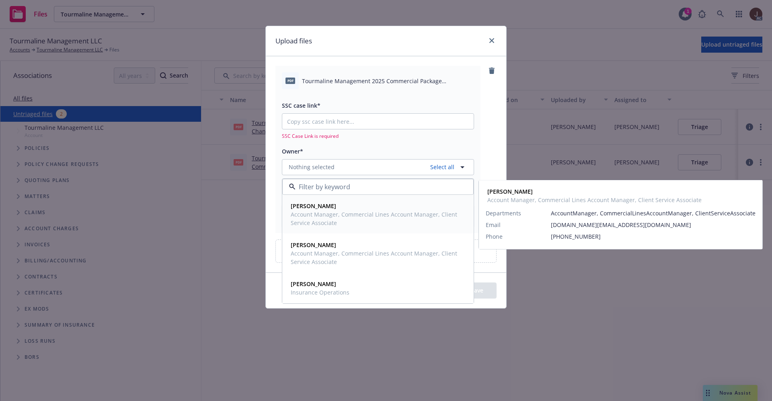
click at [316, 215] on span "Account Manager, Commercial Lines Account Manager, Client Service Associate" at bounding box center [377, 218] width 173 height 17
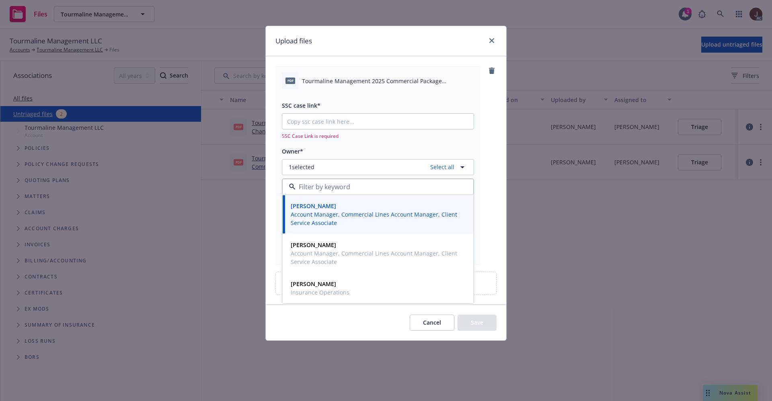
click at [491, 118] on div "pdf Tourmaline Management 2025 Commercial Package Policyholder Notice.pdf SSC c…" at bounding box center [385, 165] width 221 height 199
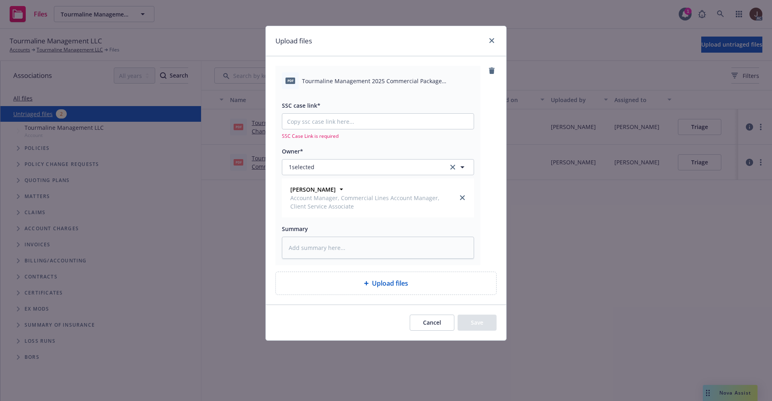
click at [386, 85] on div "pdf Tourmaline Management 2025 Commercial Package Policyholder Notice.pdf" at bounding box center [378, 80] width 192 height 17
copy div "Tourmaline Management 2025 Commercial Package Policyholder Notice.pdf"
click at [328, 239] on textarea at bounding box center [378, 248] width 192 height 22
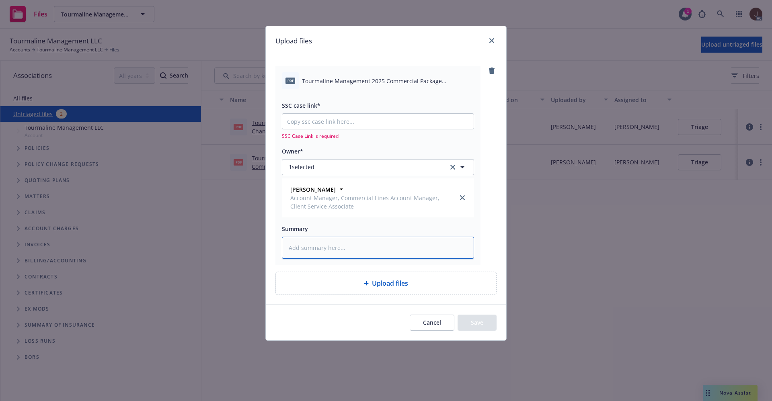
paste textarea "Tourmaline Management 2025 Commercial Package Policyholder Notice.pdf"
type textarea "x"
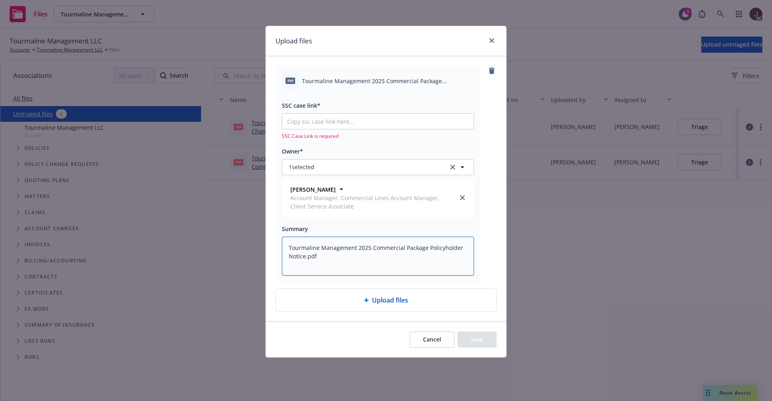
type textarea "Tourmaline Management 2025 Commercial Package Policyholder Notice.pdf"
click at [321, 127] on input "SSC case link*" at bounding box center [377, 121] width 191 height 15
paste input "[URL][DOMAIN_NAME]"
type textarea "x"
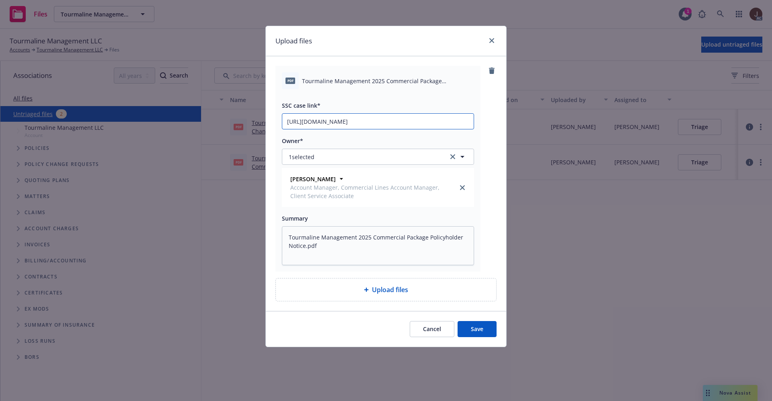
scroll to position [0, 41]
type input "[URL][DOMAIN_NAME]"
click at [477, 150] on div "pdf Tourmaline Management 2025 Commercial Package Policyholder Notice.pdf SSC c…" at bounding box center [377, 169] width 205 height 206
click at [474, 325] on button "Save" at bounding box center [476, 329] width 39 height 16
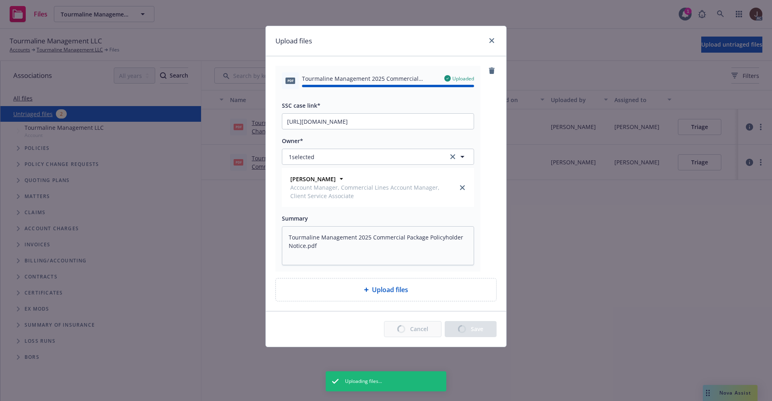
type textarea "x"
